Goal: Task Accomplishment & Management: Complete application form

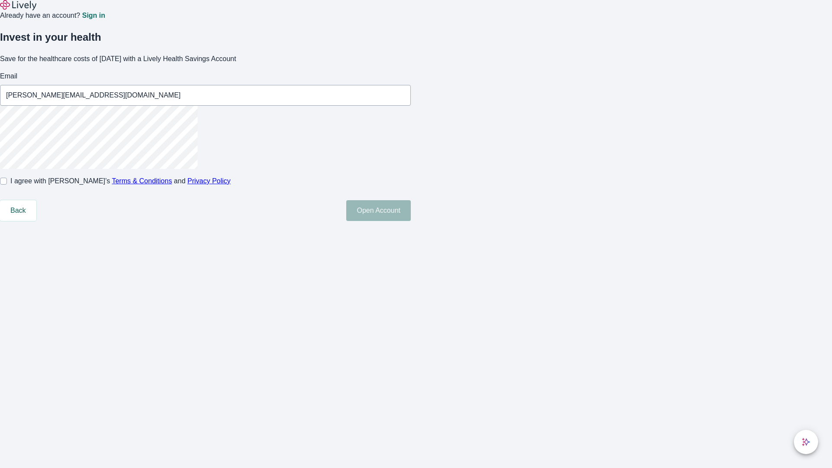
click at [7, 185] on input "I agree with Lively’s Terms & Conditions and Privacy Policy" at bounding box center [3, 181] width 7 height 7
checkbox input "true"
click at [411, 221] on button "Open Account" at bounding box center [378, 210] width 65 height 21
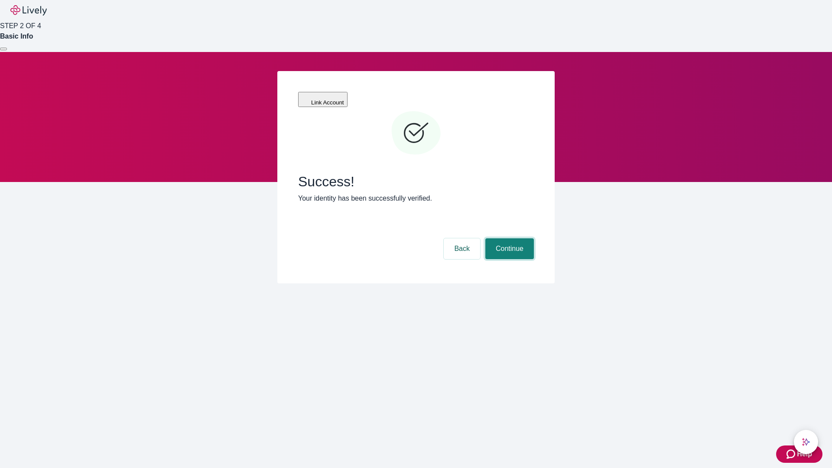
click at [508, 238] on button "Continue" at bounding box center [509, 248] width 49 height 21
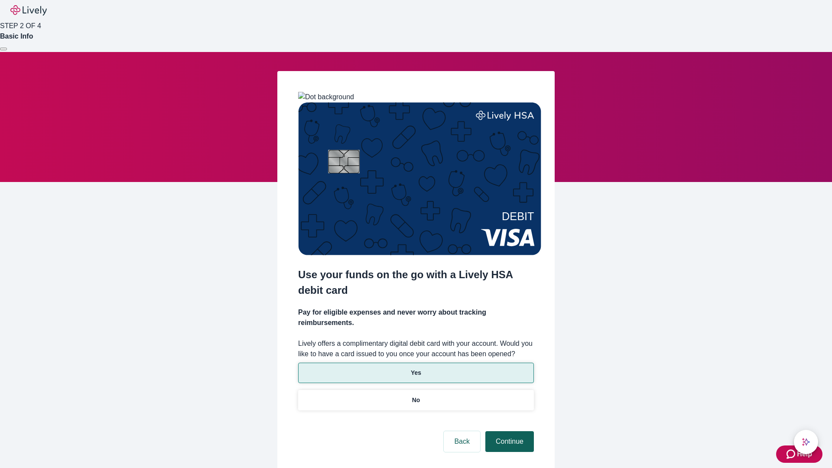
click at [416, 368] on p "Yes" at bounding box center [416, 372] width 10 height 9
click at [508, 431] on button "Continue" at bounding box center [509, 441] width 49 height 21
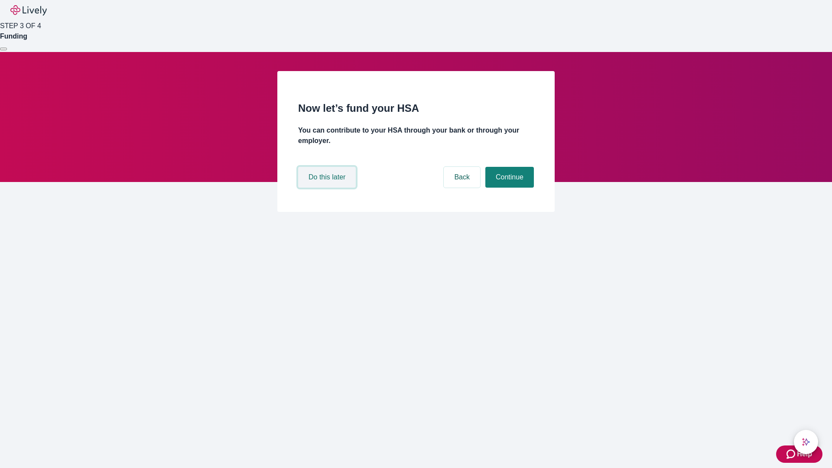
click at [328, 188] on button "Do this later" at bounding box center [327, 177] width 58 height 21
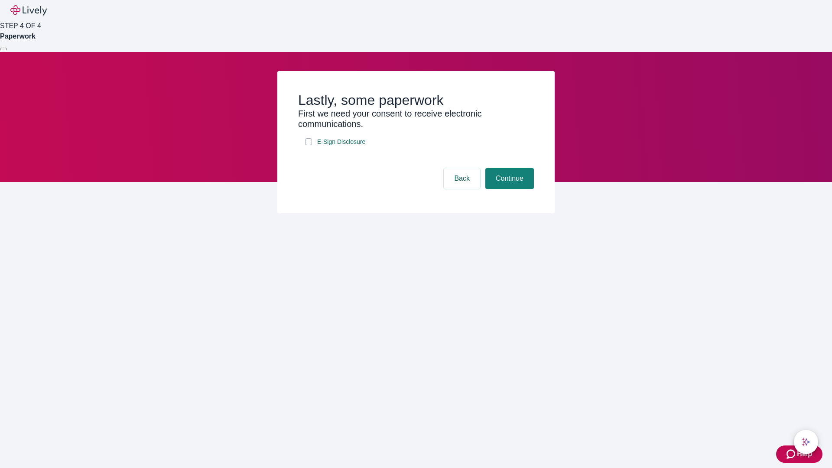
click at [308, 145] on input "E-Sign Disclosure" at bounding box center [308, 141] width 7 height 7
checkbox input "true"
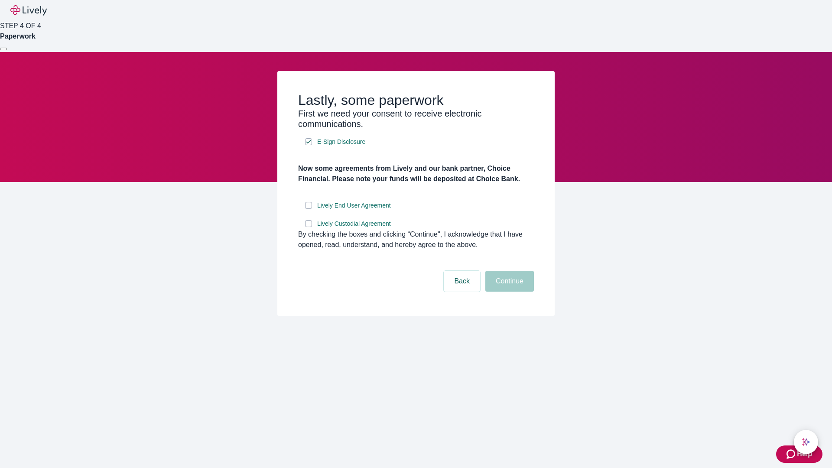
click at [308, 209] on input "Lively End User Agreement" at bounding box center [308, 205] width 7 height 7
checkbox input "true"
click at [308, 227] on input "Lively Custodial Agreement" at bounding box center [308, 223] width 7 height 7
checkbox input "true"
click at [508, 292] on button "Continue" at bounding box center [509, 281] width 49 height 21
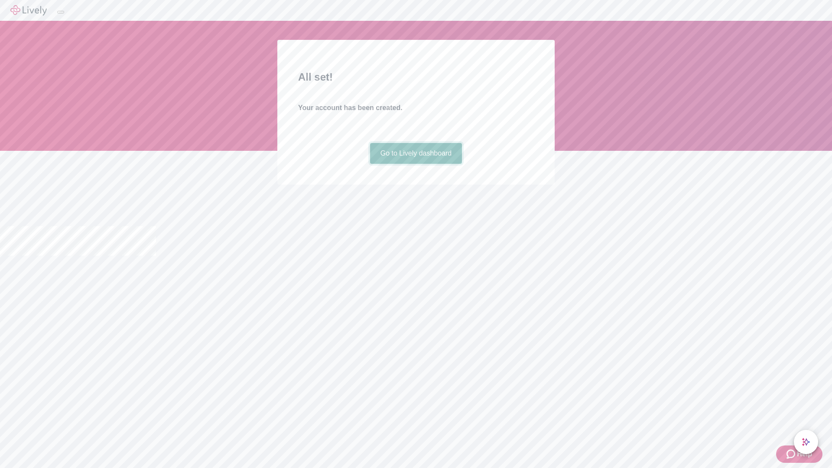
click at [416, 164] on link "Go to Lively dashboard" at bounding box center [416, 153] width 92 height 21
